Goal: Transaction & Acquisition: Purchase product/service

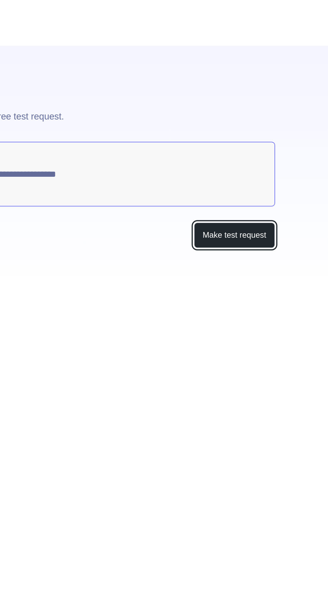
click at [285, 142] on button "Make test request" at bounding box center [270, 137] width 47 height 15
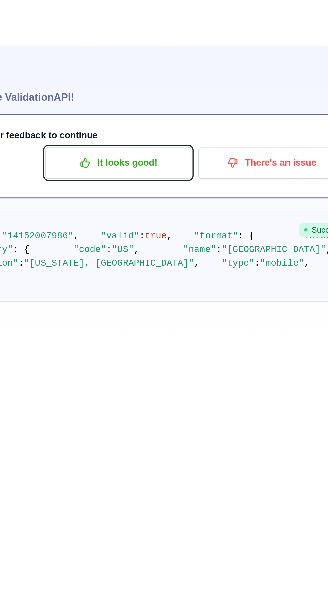
click at [162, 98] on p "It looks good!" at bounding box center [154, 95] width 76 height 11
